Goal: Information Seeking & Learning: Learn about a topic

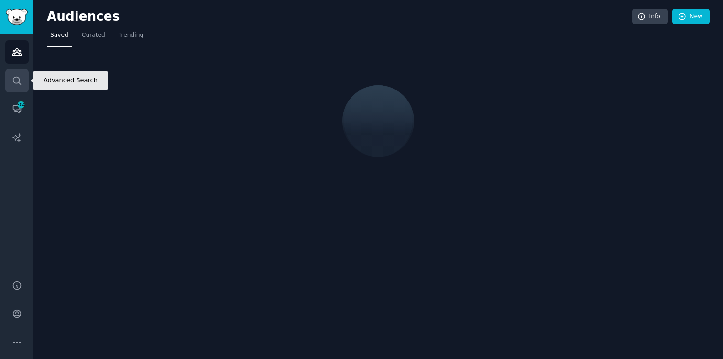
click at [17, 82] on icon "Sidebar" at bounding box center [17, 81] width 10 height 10
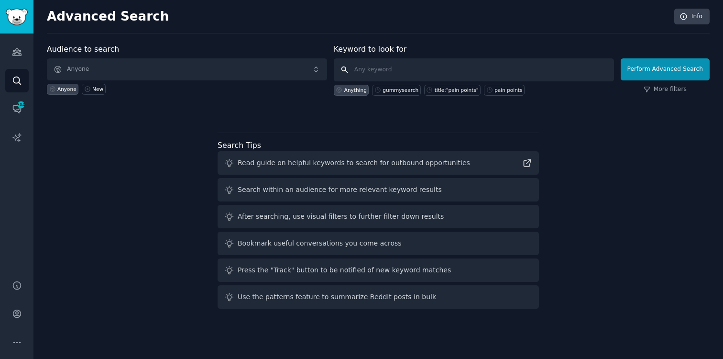
click at [417, 73] on input "text" at bounding box center [474, 69] width 280 height 23
type input "title:"toxic workplace""
click button "Perform Advanced Search" at bounding box center [665, 69] width 89 height 22
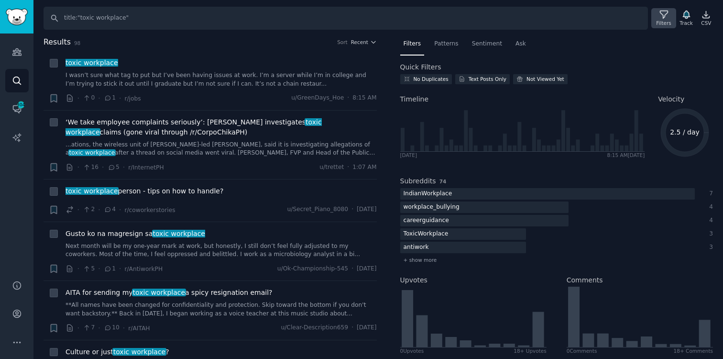
click at [661, 15] on icon at bounding box center [664, 15] width 10 height 10
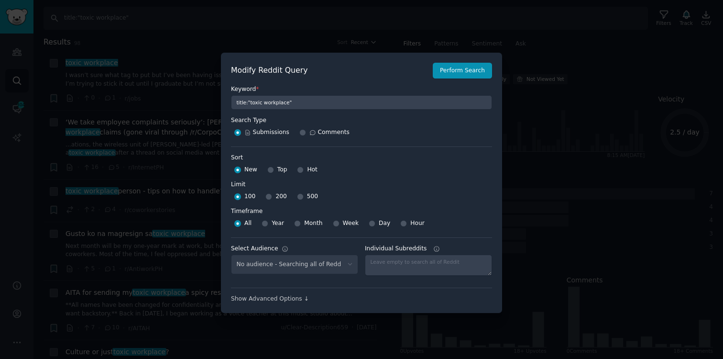
click at [308, 199] on span "500" at bounding box center [312, 196] width 11 height 9
click at [304, 199] on input "500" at bounding box center [300, 196] width 7 height 7
radio input "true"
click at [460, 74] on button "Perform Search" at bounding box center [462, 71] width 59 height 16
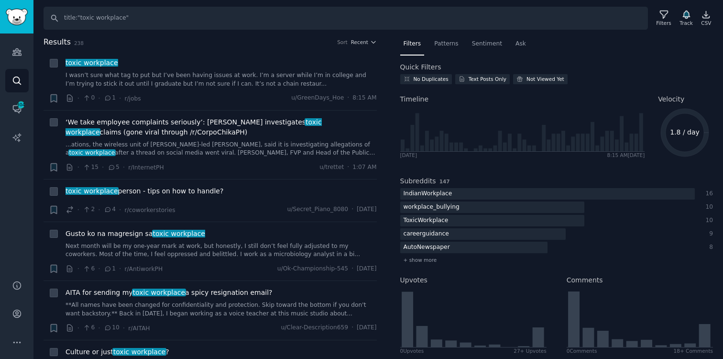
click at [163, 48] on div "Results 238 Sort Recent" at bounding box center [210, 43] width 333 height 15
click at [665, 16] on icon at bounding box center [664, 15] width 10 height 10
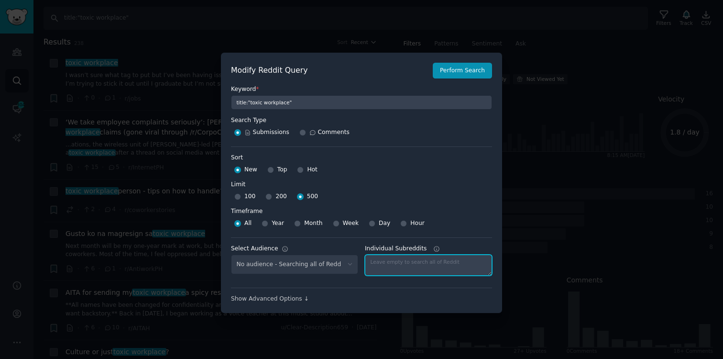
click at [407, 264] on textarea "Individual Subreddits" at bounding box center [428, 264] width 127 height 21
type textarea "SaaS"
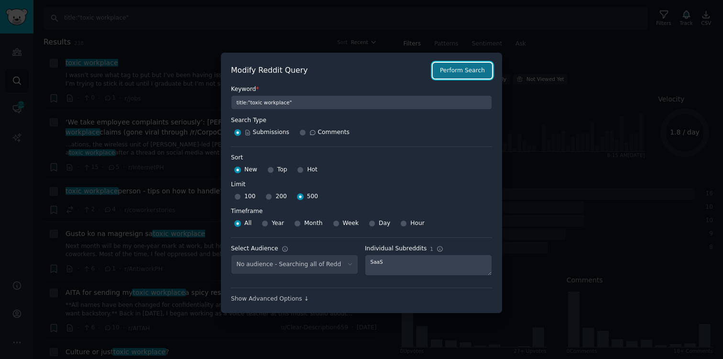
click at [461, 72] on button "Perform Search" at bounding box center [462, 71] width 59 height 16
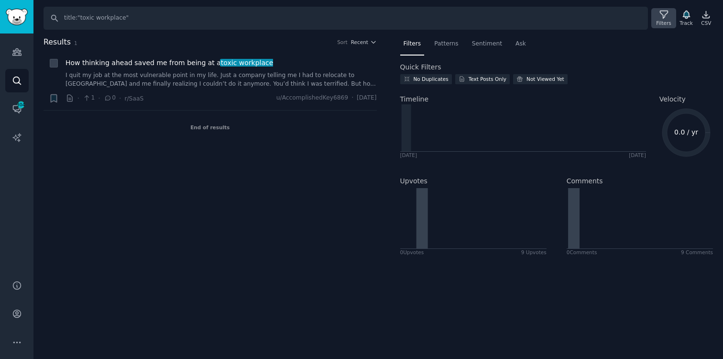
click at [663, 17] on icon at bounding box center [664, 15] width 8 height 8
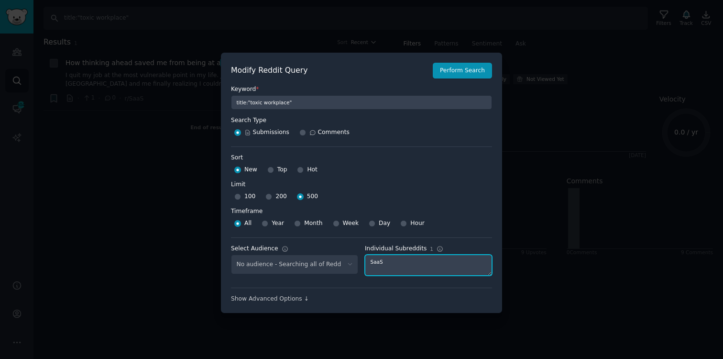
click at [375, 261] on textarea "SaaS" at bounding box center [428, 264] width 127 height 21
type textarea "employment"
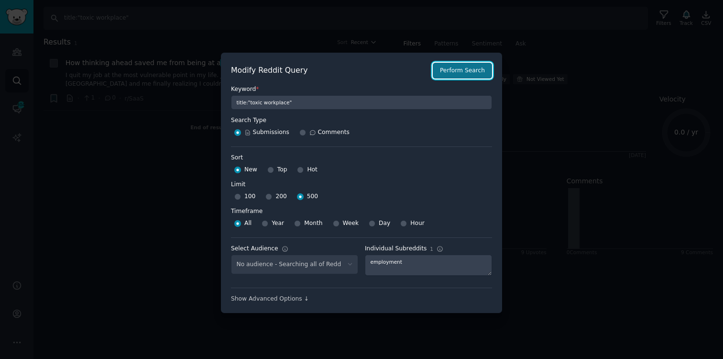
click at [449, 71] on button "Perform Search" at bounding box center [462, 71] width 59 height 16
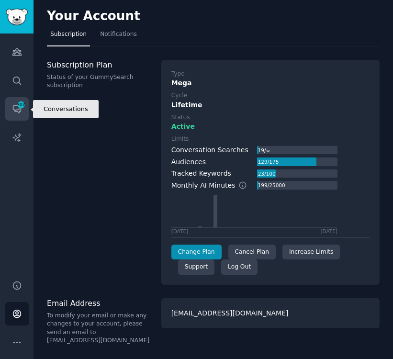
click at [24, 108] on icon "Sidebar" at bounding box center [21, 104] width 9 height 9
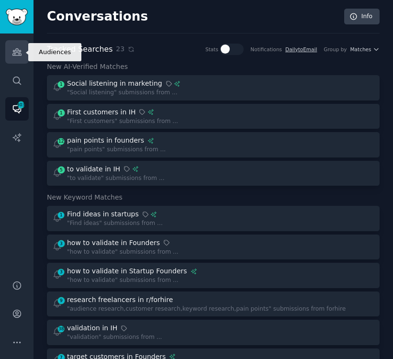
click at [17, 45] on link "Audiences" at bounding box center [16, 51] width 23 height 23
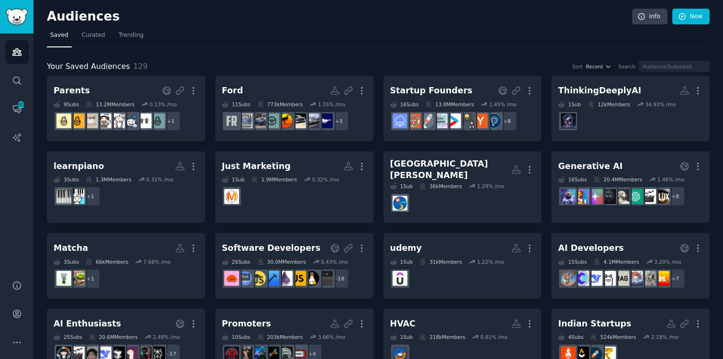
click at [392, 35] on nav "Saved Curated Trending" at bounding box center [378, 38] width 663 height 20
